Goal: Task Accomplishment & Management: Complete application form

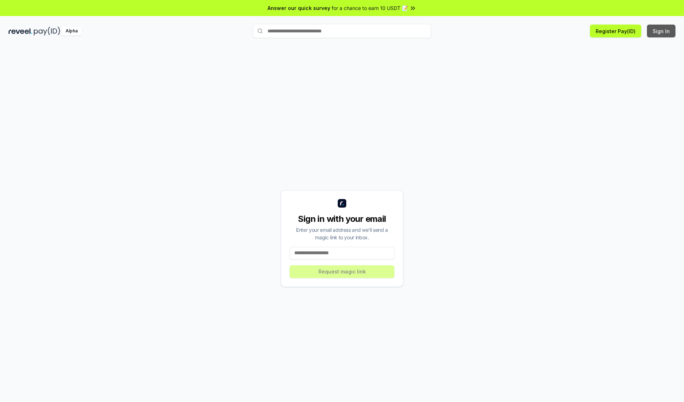
click at [662, 31] on button "Sign In" at bounding box center [661, 31] width 29 height 13
type input "**********"
click at [342, 272] on button "Request magic link" at bounding box center [342, 271] width 105 height 13
